Goal: Check status: Check status

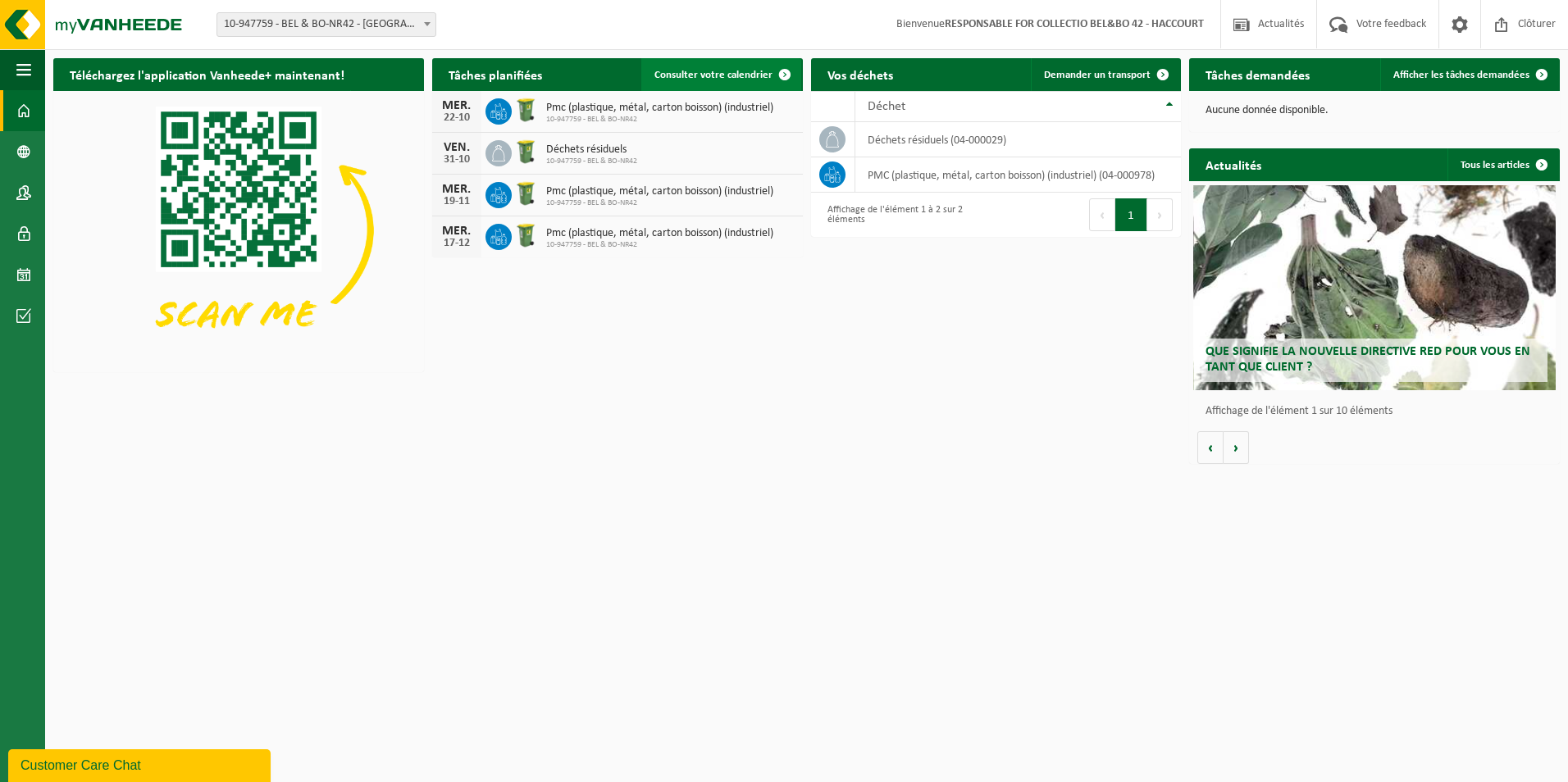
click at [743, 68] on link "Consulter votre calendrier" at bounding box center [721, 74] width 160 height 32
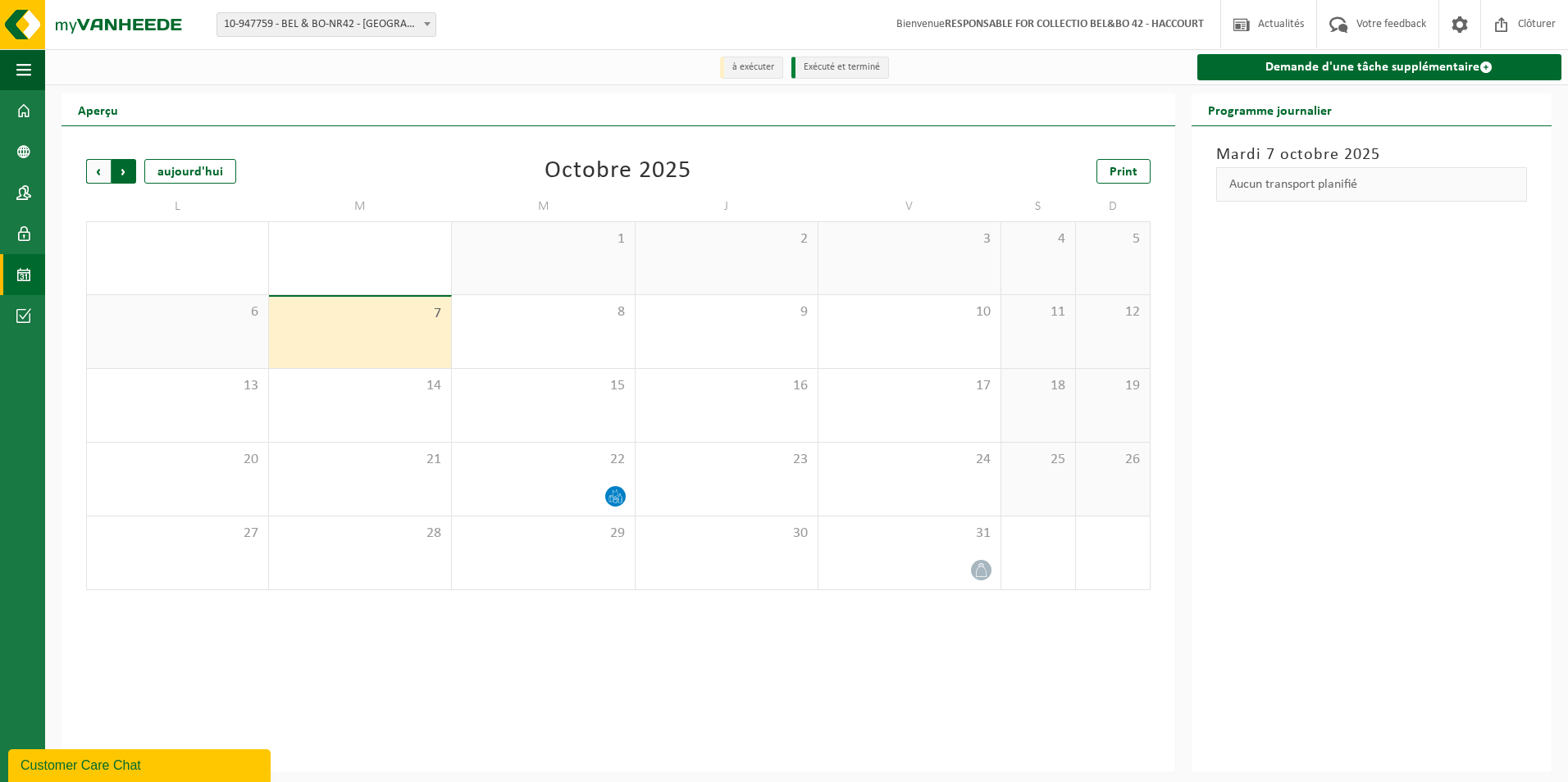
click at [92, 175] on span "Précédent" at bounding box center [99, 171] width 25 height 25
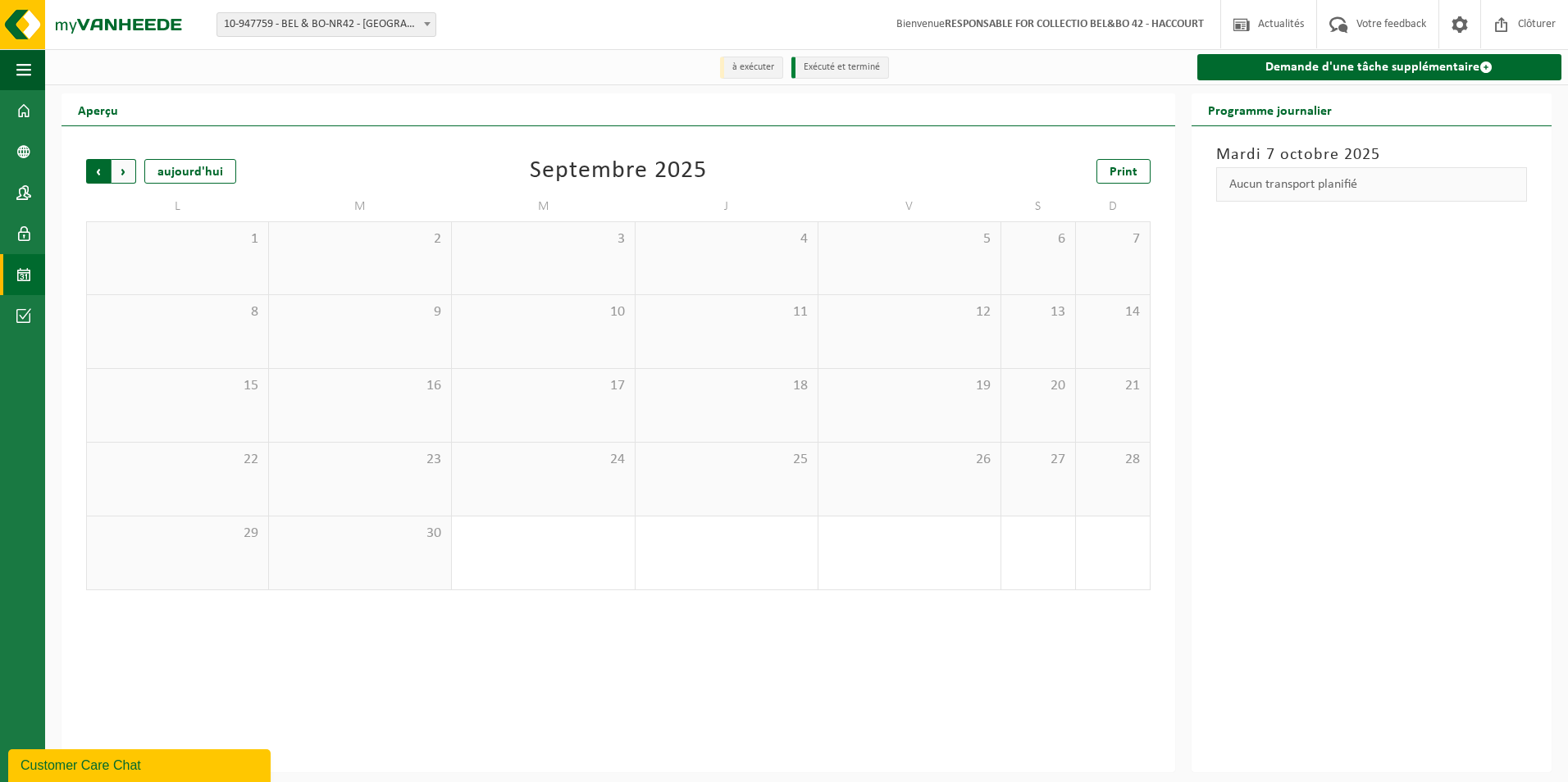
click at [118, 168] on span "Suivant" at bounding box center [124, 171] width 25 height 25
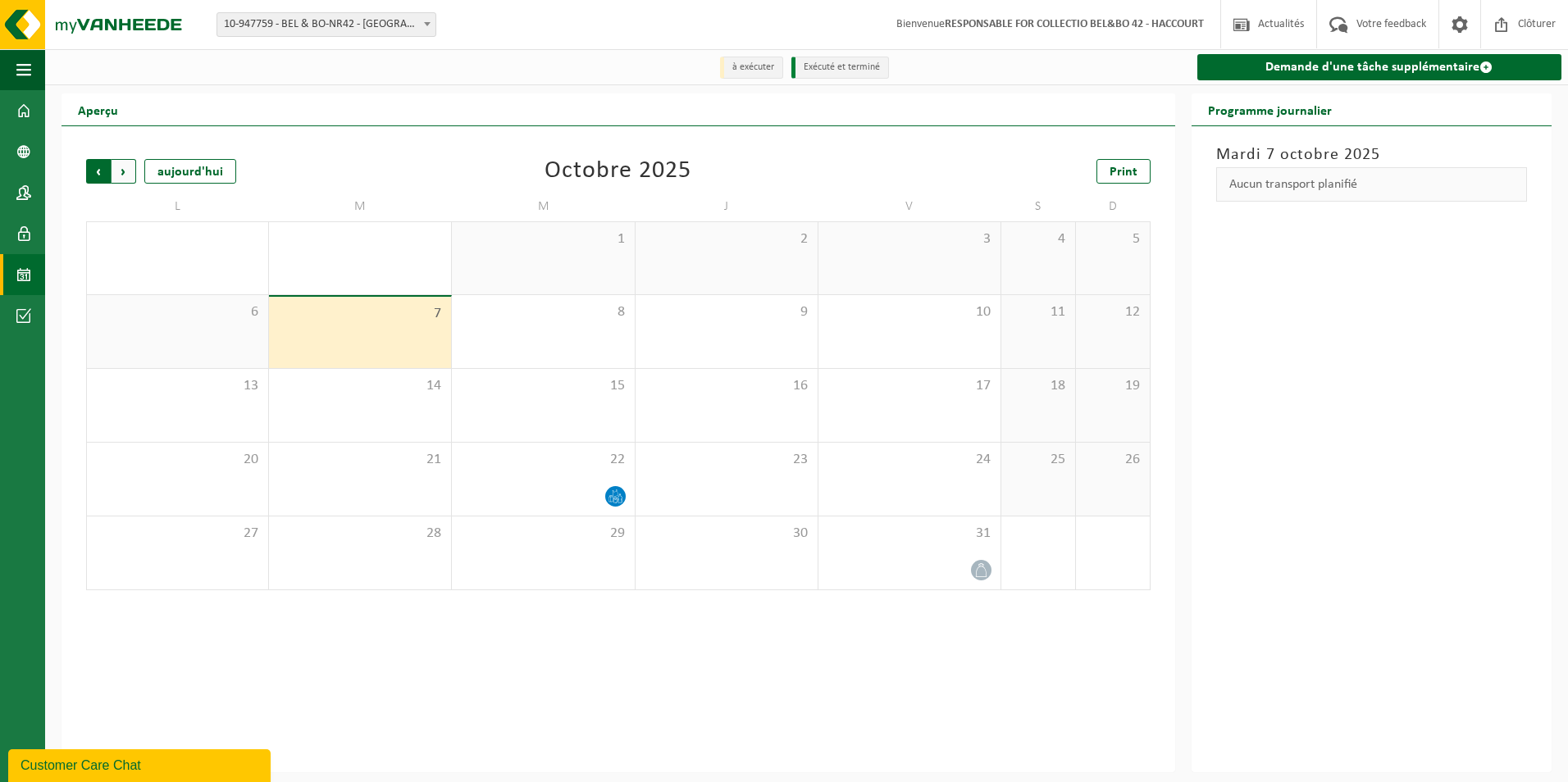
click at [135, 174] on span "Suivant" at bounding box center [124, 171] width 25 height 25
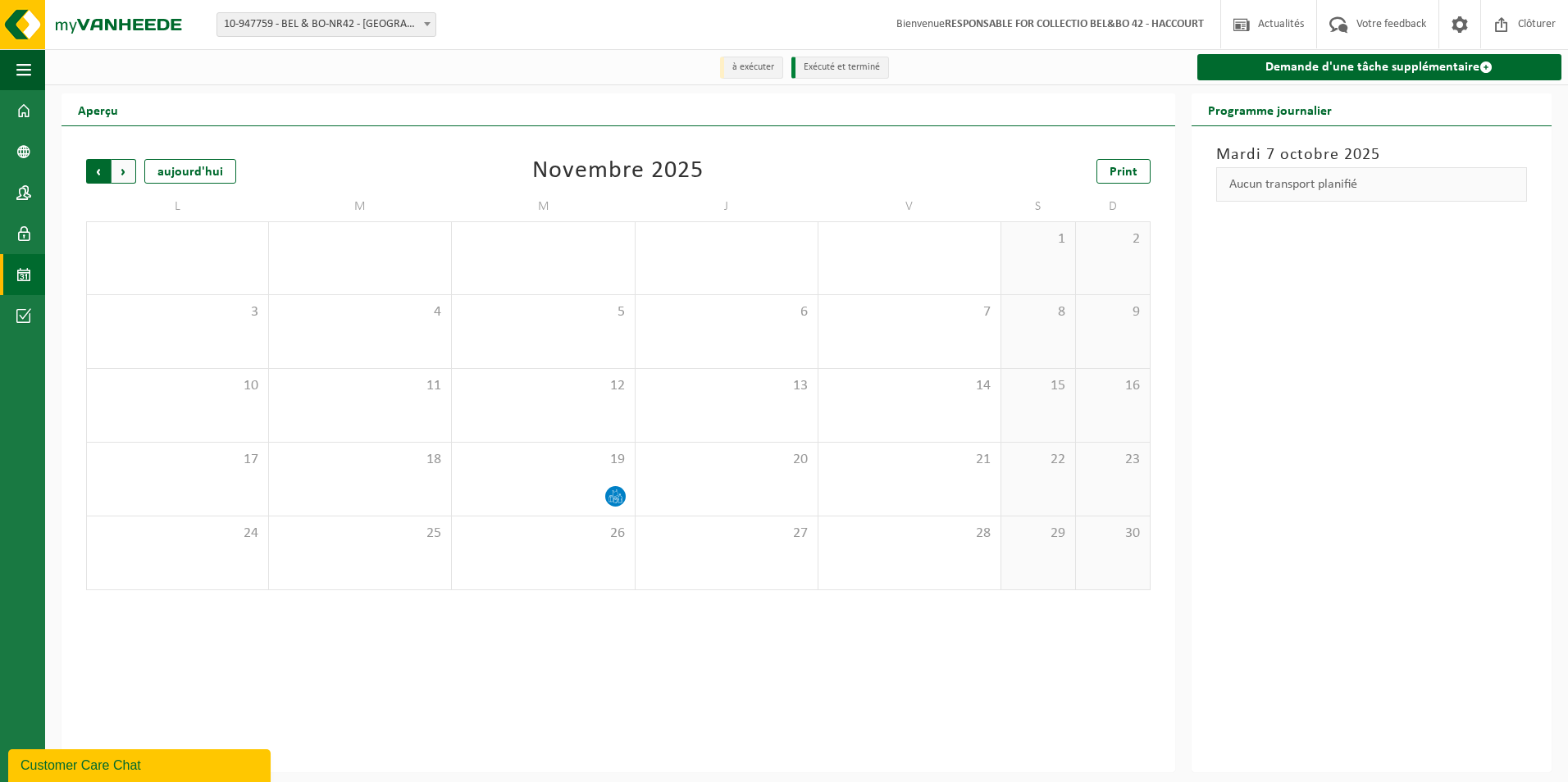
click at [123, 171] on span "Suivant" at bounding box center [124, 171] width 25 height 25
click at [91, 167] on span "Précédent" at bounding box center [99, 171] width 25 height 25
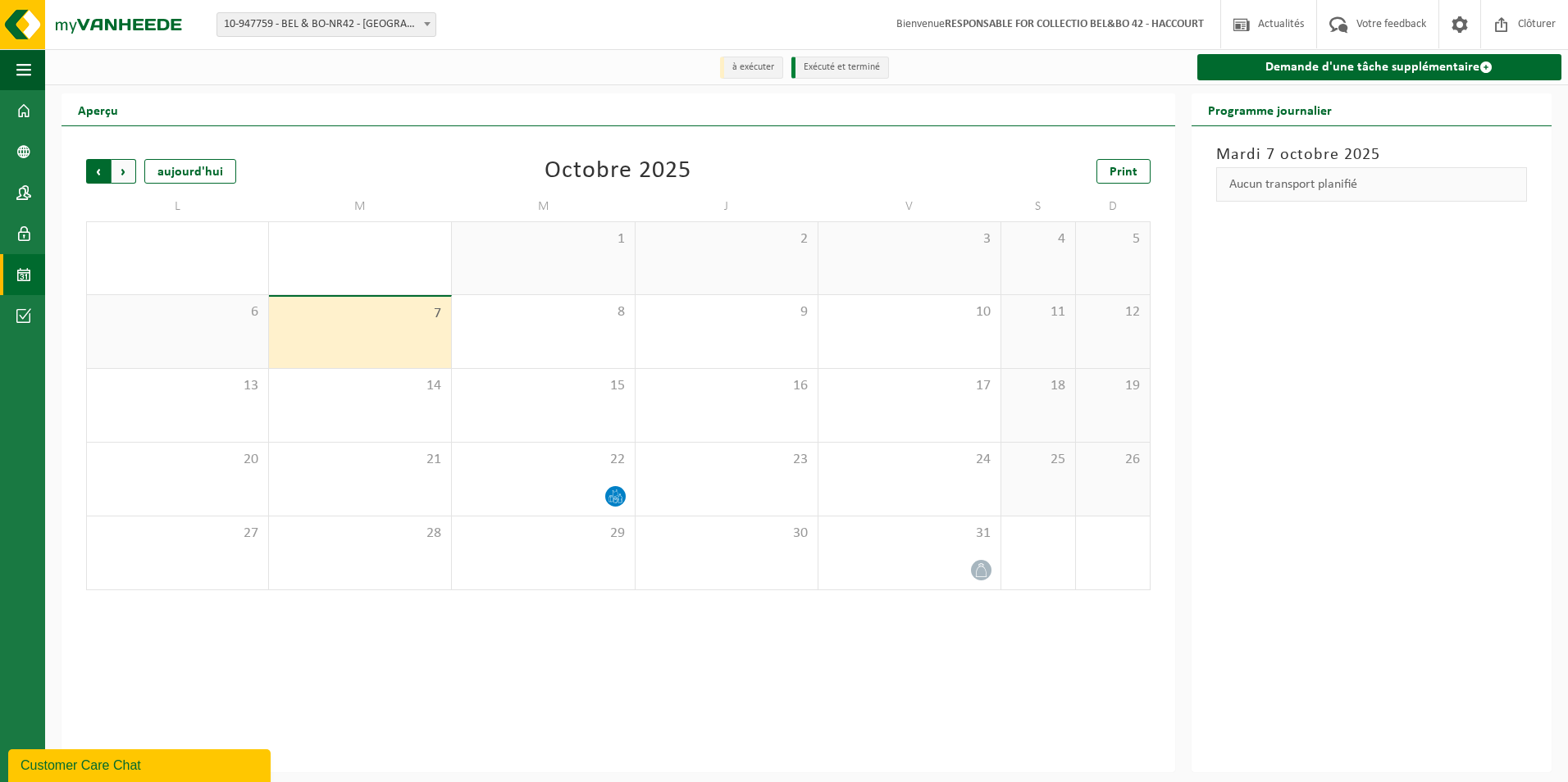
click at [121, 171] on span "Suivant" at bounding box center [124, 171] width 25 height 25
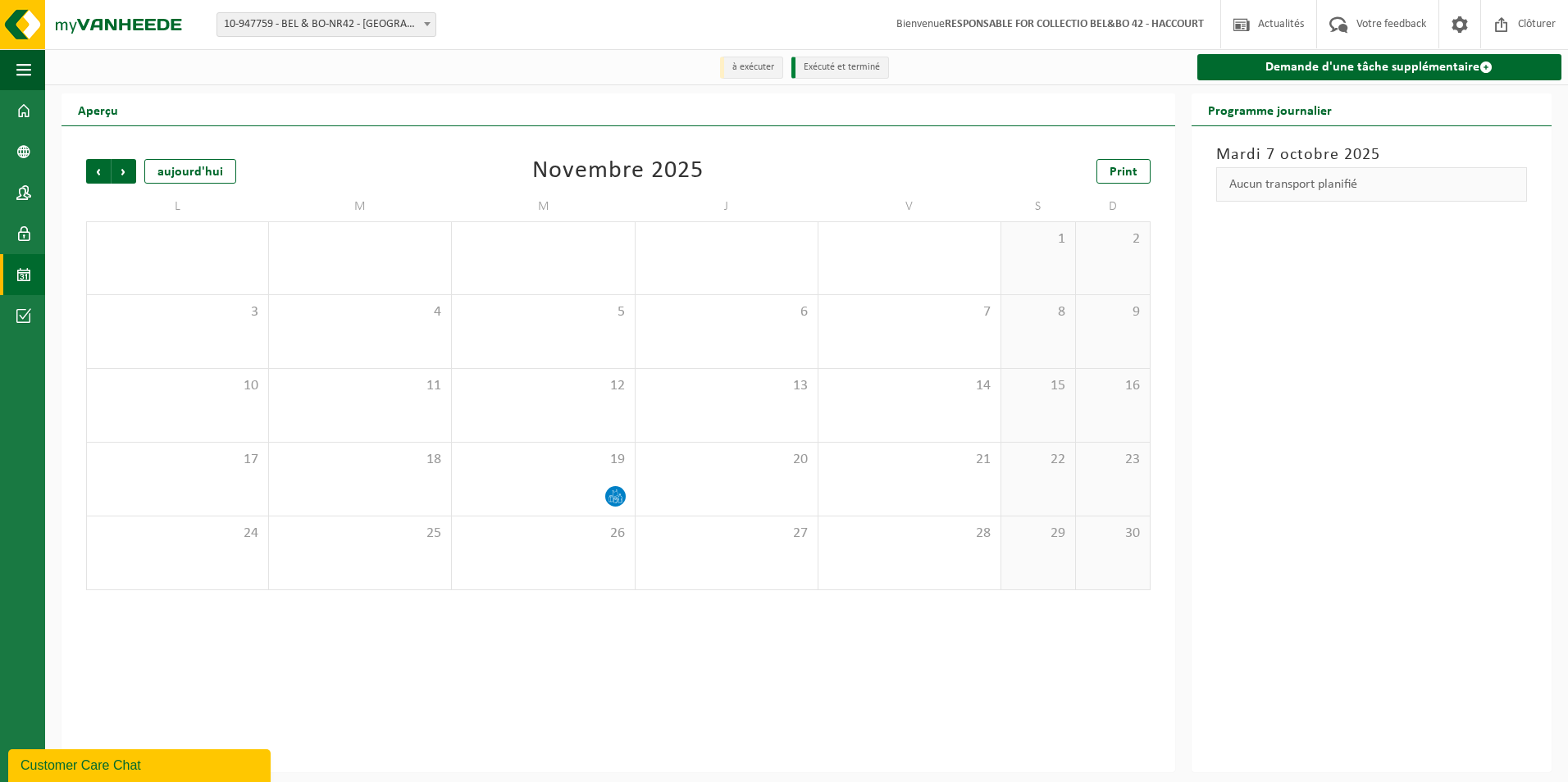
click at [121, 171] on span "Suivant" at bounding box center [124, 171] width 25 height 25
click at [104, 171] on span "Précédent" at bounding box center [99, 171] width 25 height 25
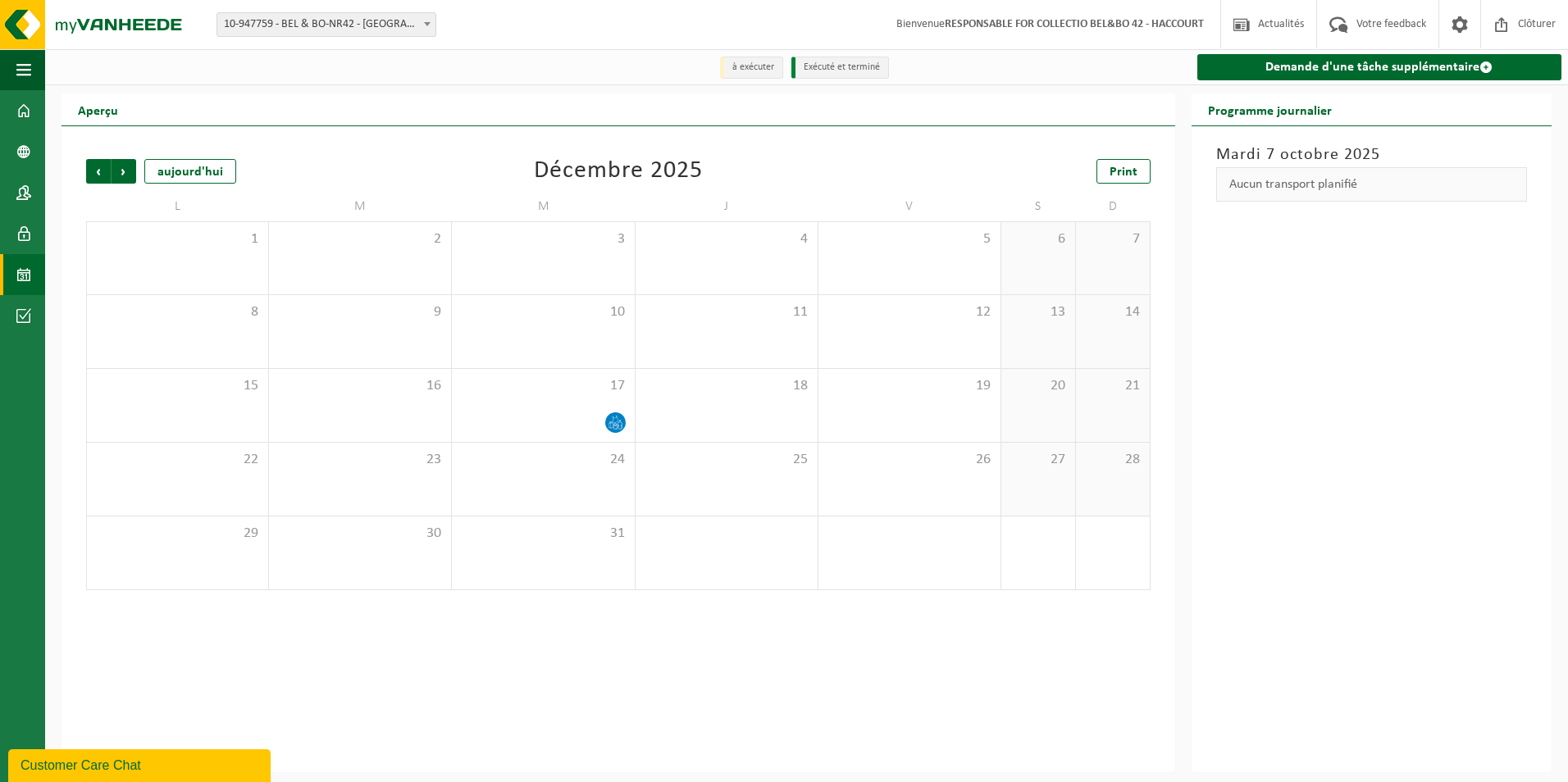
click at [104, 171] on span "Précédent" at bounding box center [99, 171] width 25 height 25
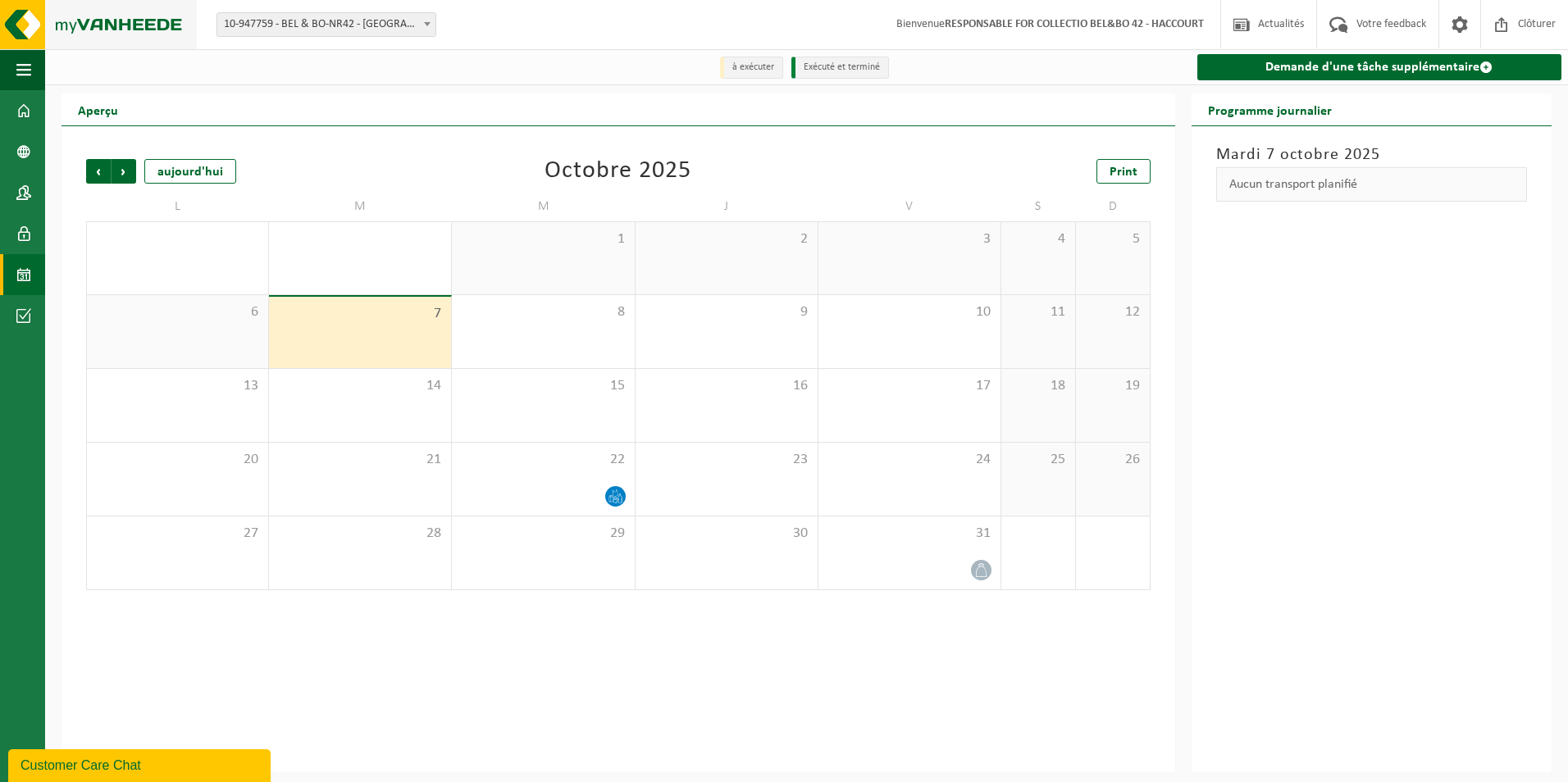
click at [93, 27] on img at bounding box center [98, 25] width 197 height 49
